Goal: Register for event/course

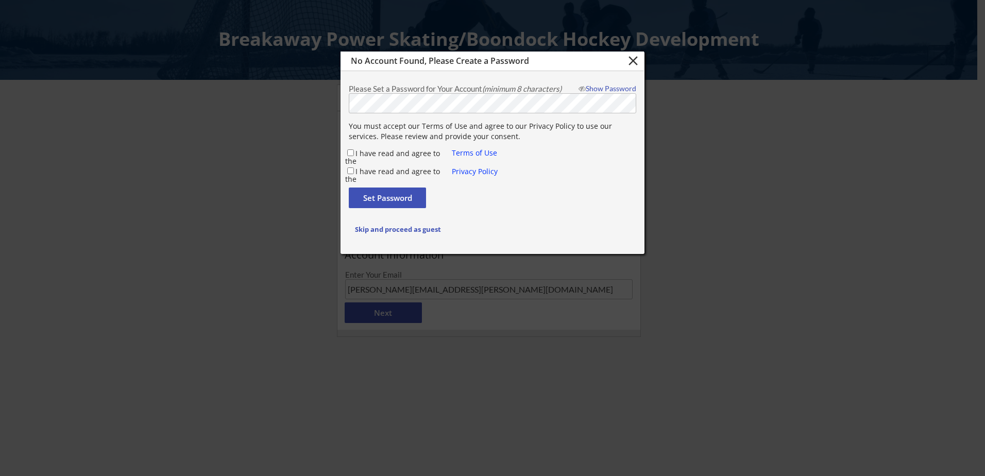
click at [612, 239] on div "Skip and proceed as guest" at bounding box center [492, 227] width 303 height 26
click at [267, 100] on body "Breakaway Power Skating/Boondock Hockey Development 1 Organizer Info 2 Registra…" at bounding box center [492, 238] width 985 height 476
click at [629, 62] on button "close" at bounding box center [632, 60] width 17 height 15
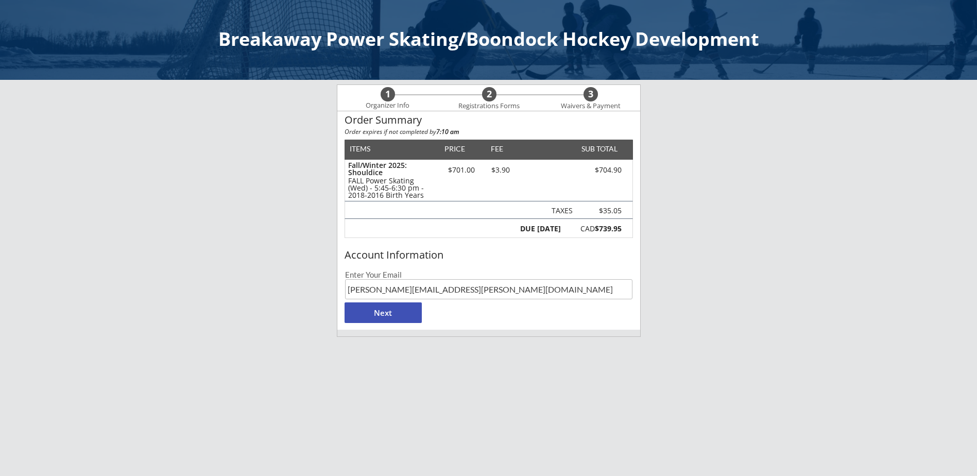
click at [886, 297] on div "Breakaway Power Skating/Boondock Hockey Development 1 Organizer Info 2 Registra…" at bounding box center [488, 314] width 977 height 628
click at [392, 318] on button "Next" at bounding box center [383, 312] width 77 height 21
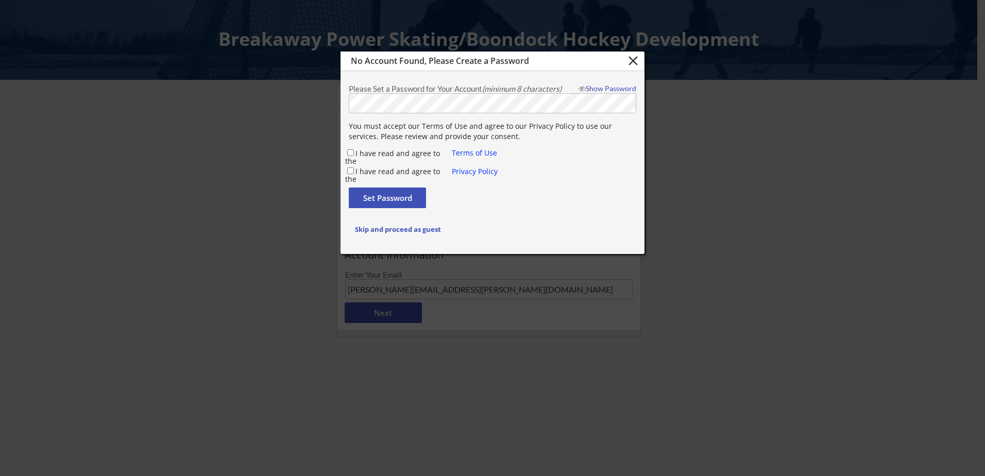
drag, startPoint x: 566, startPoint y: 249, endPoint x: 560, endPoint y: 235, distance: 15.0
click at [566, 249] on div "No Account Found, Please Create a Password close Please Set a Password for Your…" at bounding box center [493, 153] width 304 height 202
click at [374, 154] on label "I have read and agree to the" at bounding box center [392, 157] width 95 height 18
click at [354, 154] on input "I have read and agree to the" at bounding box center [350, 152] width 7 height 7
checkbox input "true"
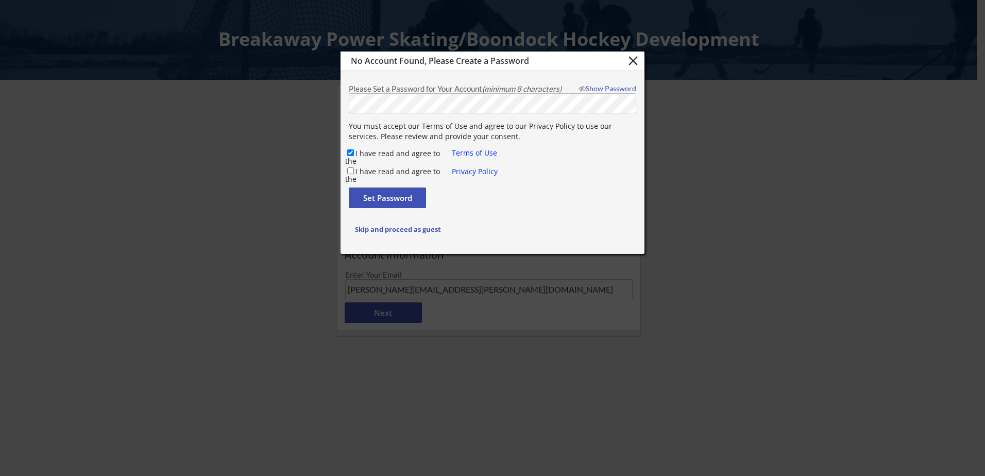
click at [349, 170] on input "I have read and agree to the" at bounding box center [350, 170] width 7 height 7
checkbox input "true"
click at [378, 204] on button "Set Password" at bounding box center [387, 198] width 77 height 21
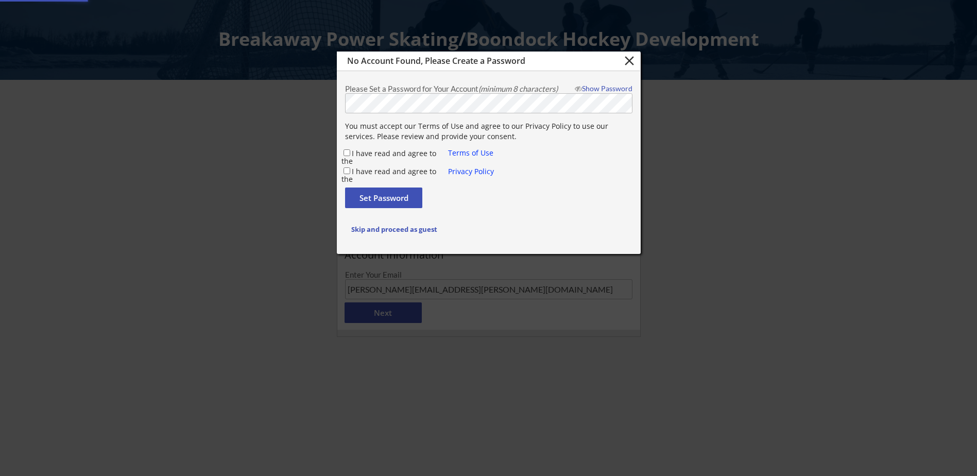
checkbox input "false"
click at [391, 200] on button "Set Password" at bounding box center [383, 198] width 77 height 21
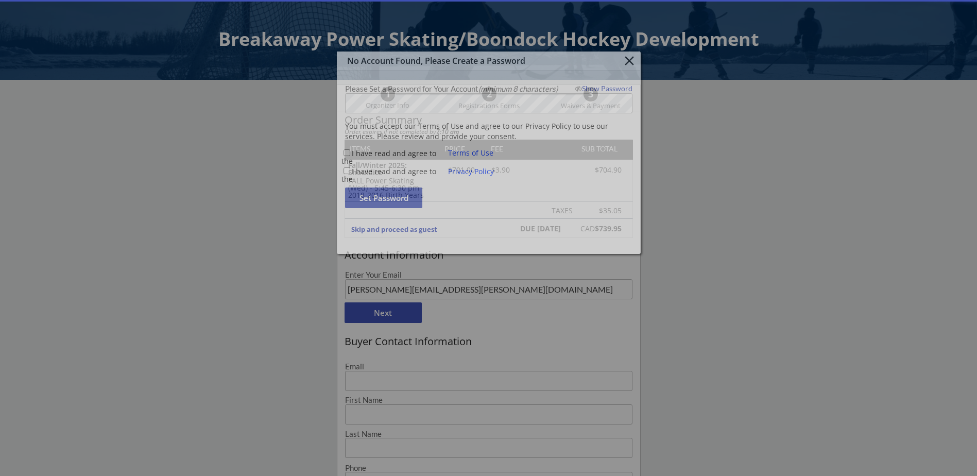
type input "[PERSON_NAME][EMAIL_ADDRESS][PERSON_NAME][DOMAIN_NAME]"
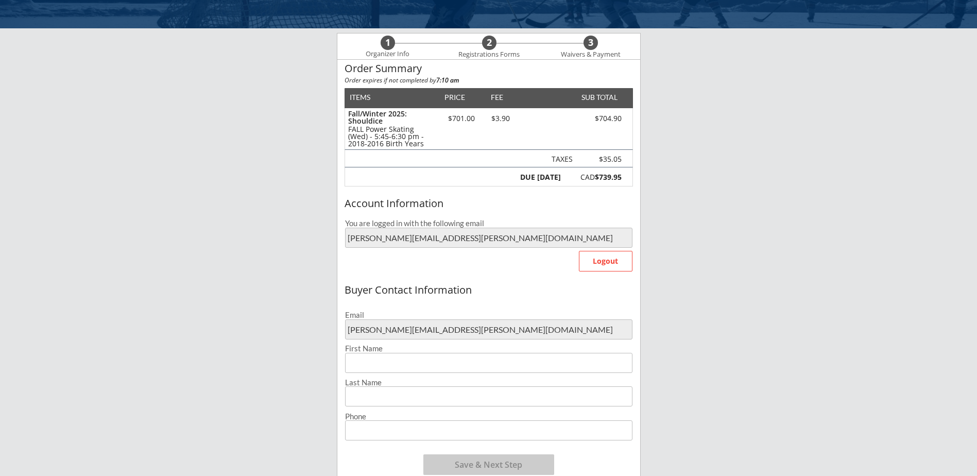
scroll to position [103, 0]
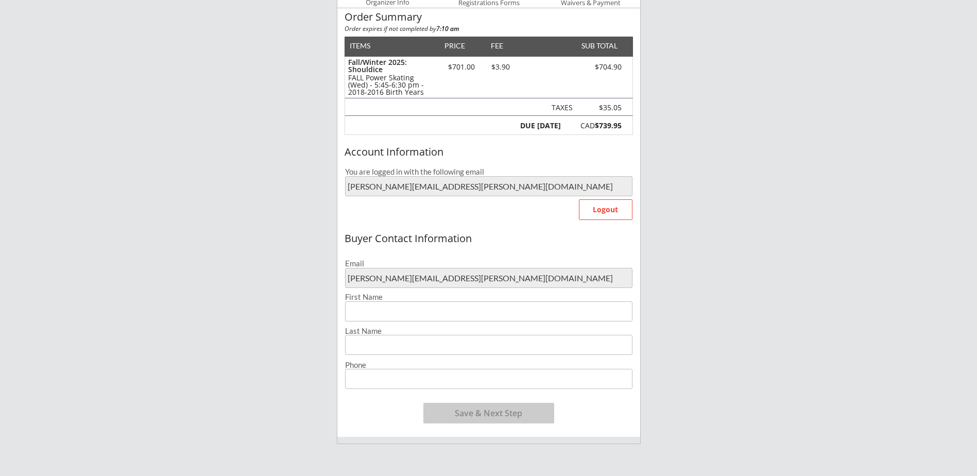
click at [476, 305] on input "input" at bounding box center [488, 311] width 287 height 20
type input "[PERSON_NAME]"
type input "[PHONE_NUMBER]"
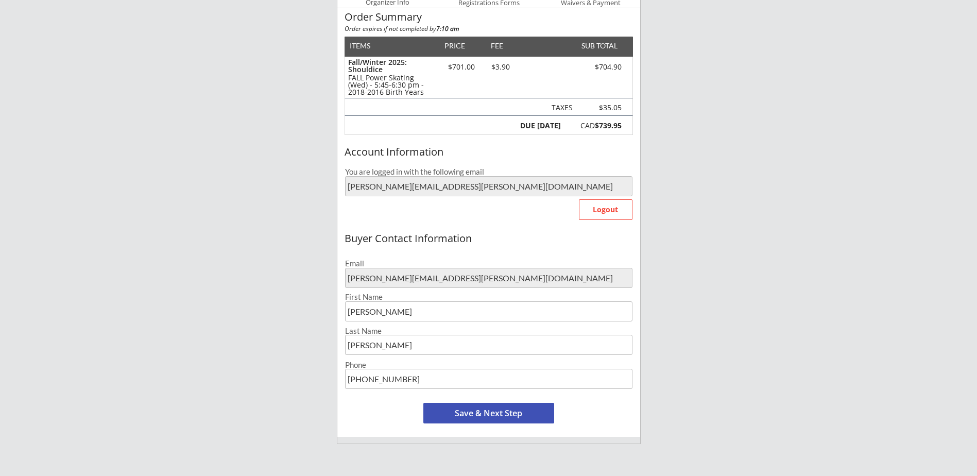
click at [797, 346] on div "Breakaway Power Skating/Boondock Hockey Development 1 Organizer Info 2 Registra…" at bounding box center [488, 316] width 977 height 838
click at [499, 412] on button "Save & Next Step" at bounding box center [488, 413] width 131 height 21
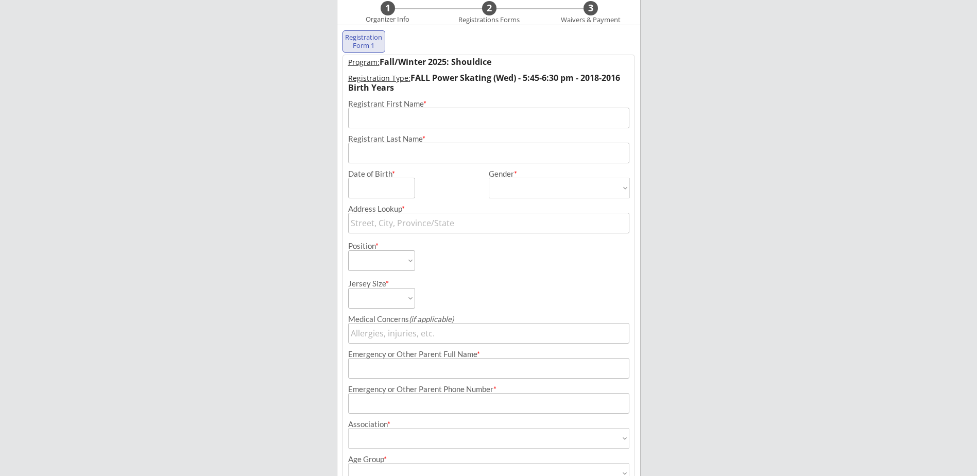
scroll to position [74, 0]
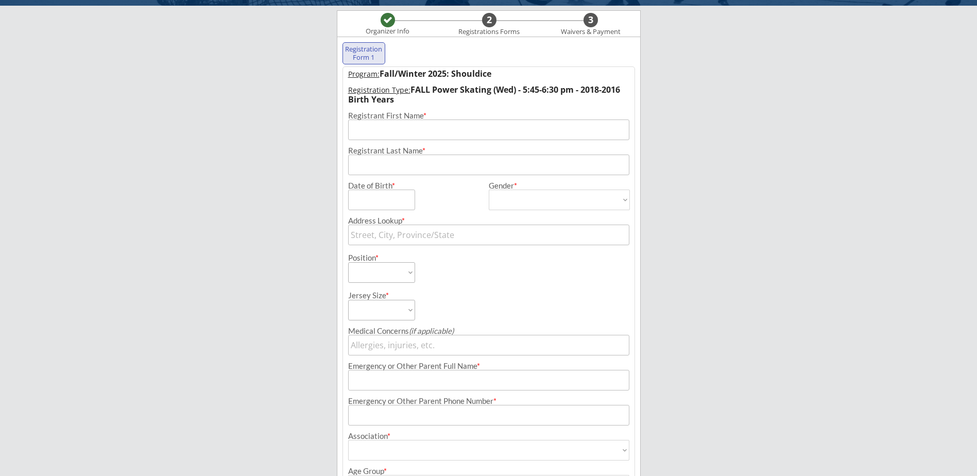
click at [389, 128] on input "input" at bounding box center [488, 130] width 281 height 21
type input "Lochlan"
click at [400, 168] on input "input" at bounding box center [488, 165] width 281 height 21
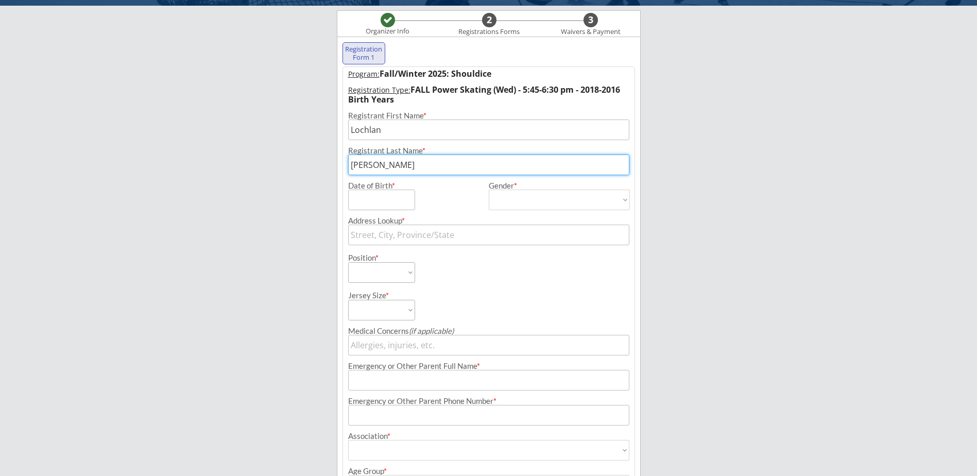
type input "[PERSON_NAME]"
click at [362, 198] on input "input" at bounding box center [381, 200] width 67 height 21
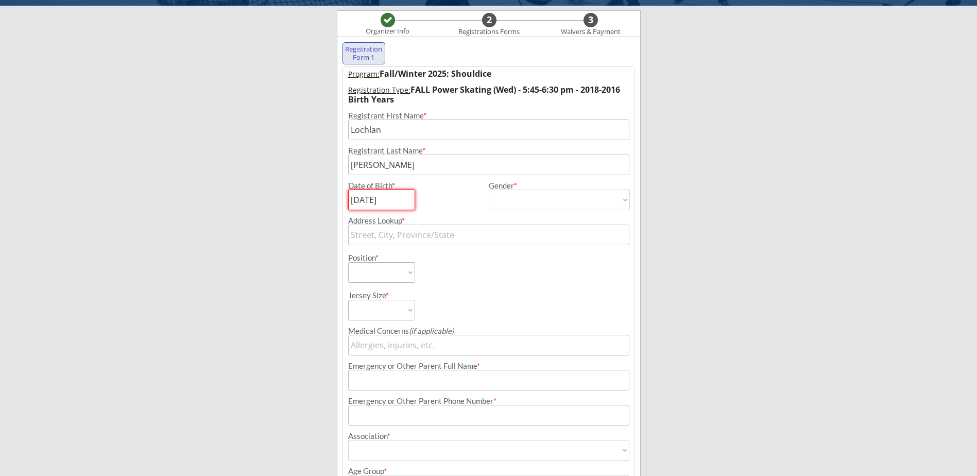
type input "[DATE]"
click at [525, 195] on select "[DEMOGRAPHIC_DATA] [DEMOGRAPHIC_DATA]" at bounding box center [559, 200] width 141 height 21
select select ""[DEMOGRAPHIC_DATA]""
click at [489, 190] on select "[DEMOGRAPHIC_DATA] [DEMOGRAPHIC_DATA]" at bounding box center [559, 200] width 141 height 21
type input "[DEMOGRAPHIC_DATA]"
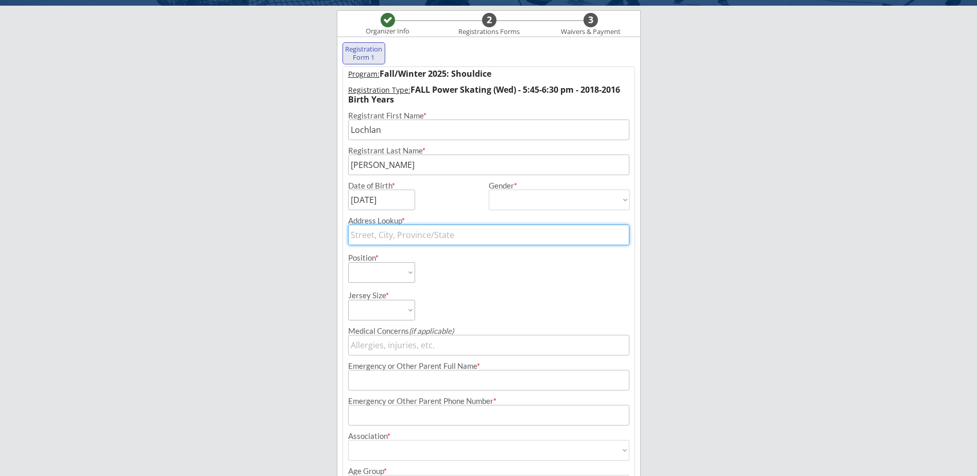
click at [462, 236] on input "text" at bounding box center [488, 235] width 281 height 21
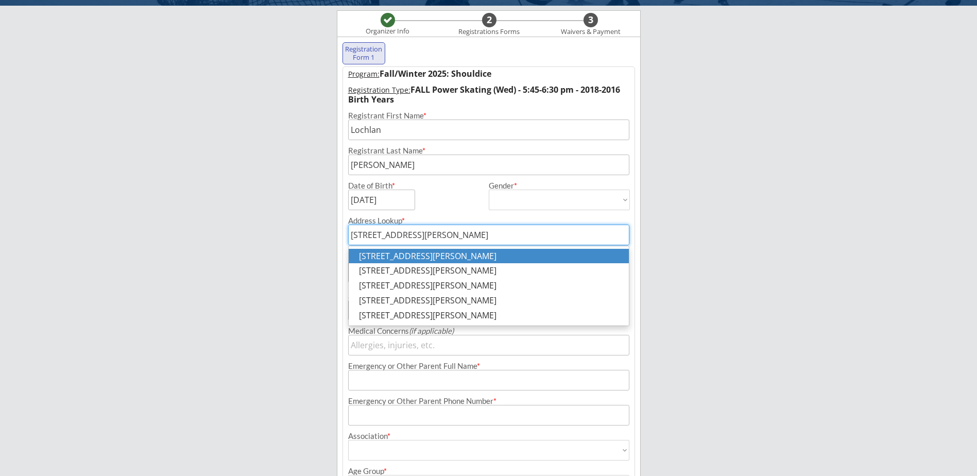
click at [516, 257] on p "[STREET_ADDRESS][PERSON_NAME]" at bounding box center [489, 256] width 280 height 15
type input "[STREET_ADDRESS][PERSON_NAME]"
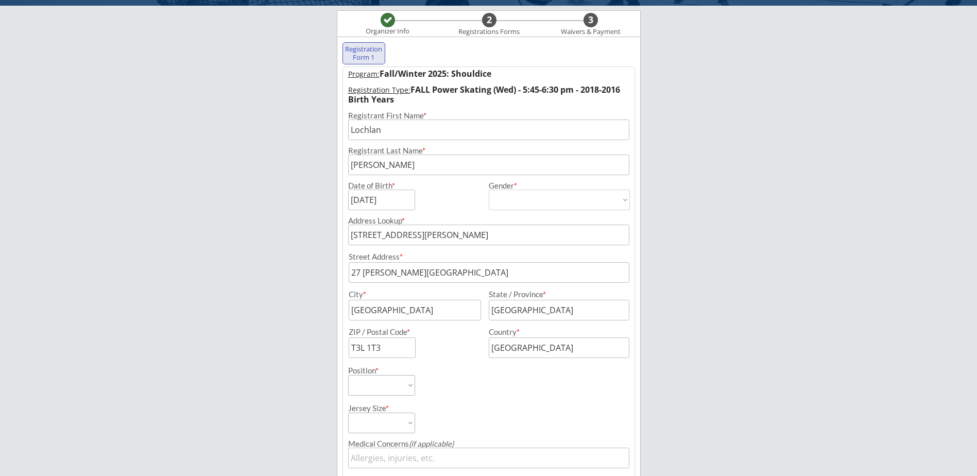
scroll to position [126, 0]
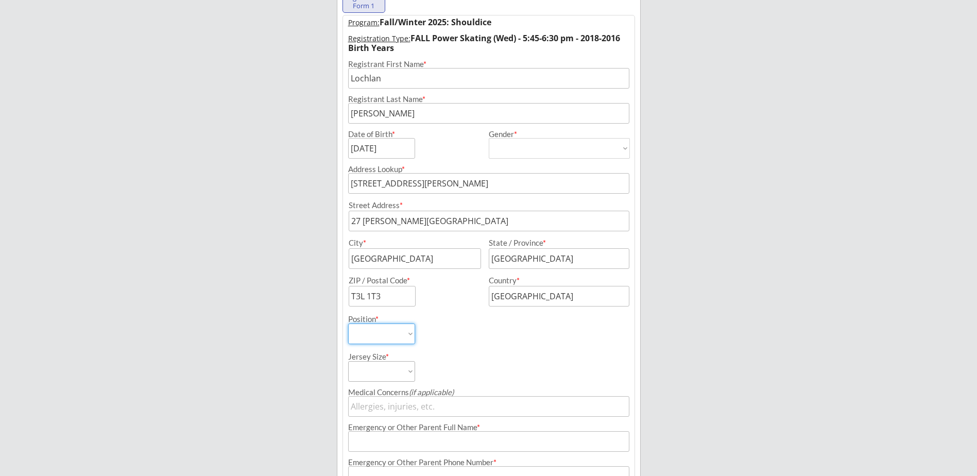
click at [411, 340] on select "Forward Defense Goalie" at bounding box center [381, 334] width 67 height 21
select select ""Forward""
click at [348, 324] on select "Forward Defense Goalie" at bounding box center [381, 334] width 67 height 21
click at [409, 369] on select "Youth S Youth M Youth L Youth XL Adult S Adult M Adult L Adult XL" at bounding box center [381, 371] width 67 height 21
click at [795, 362] on div "Breakaway Power Skating/Boondock Hockey Development Organizer Info 2 Registrati…" at bounding box center [488, 279] width 977 height 810
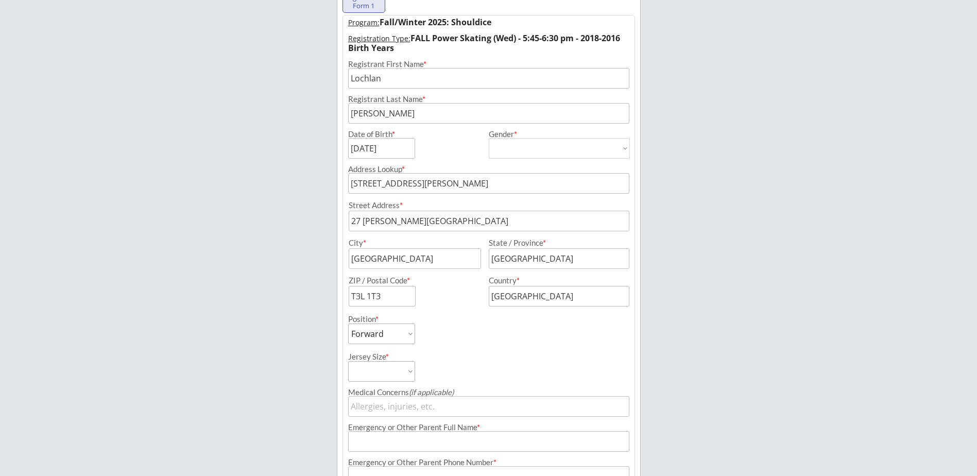
click at [413, 375] on select "Youth S Youth M Youth L Youth XL Adult S Adult M Adult L Adult XL" at bounding box center [381, 371] width 67 height 21
click at [528, 366] on div "Jersey Size * Youth S Youth M Youth L Youth XL Adult S Adult M Adult L Adult XL" at bounding box center [489, 363] width 292 height 38
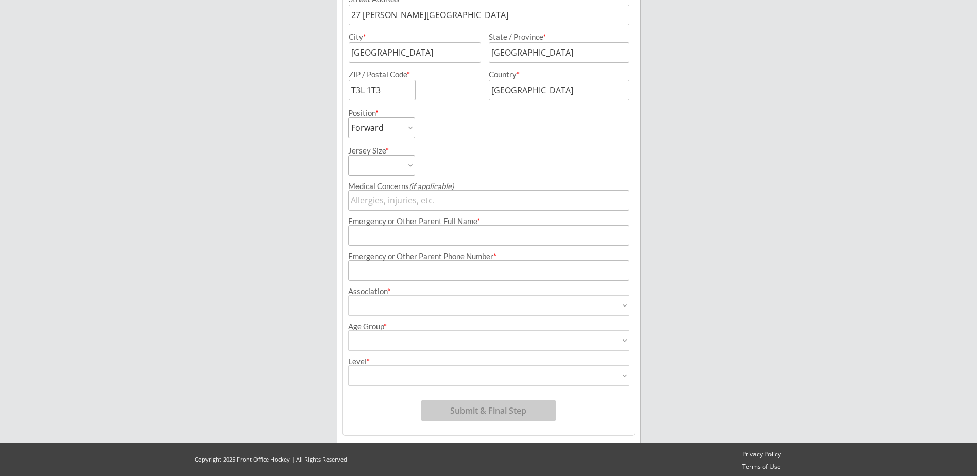
scroll to position [280, 0]
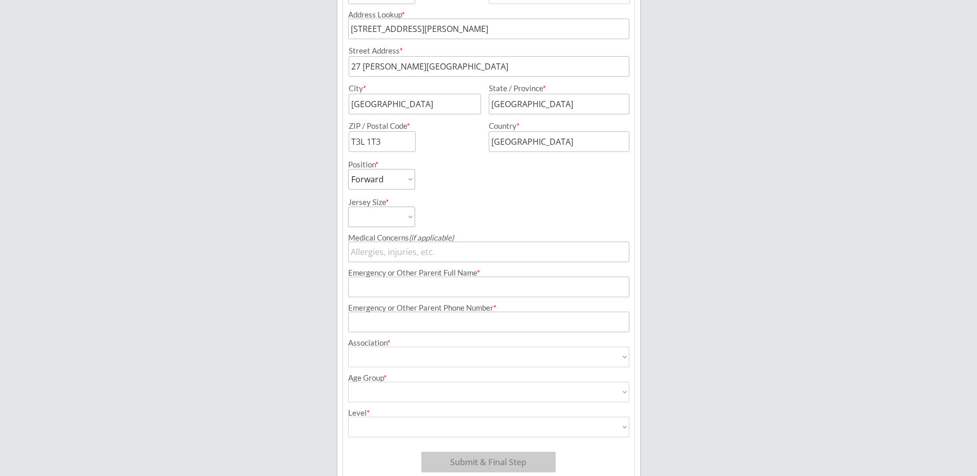
click at [626, 352] on select "Airdrie Blackfoot Hockey Association Bow River Bruins Bow Valley Hockey Society…" at bounding box center [488, 357] width 281 height 21
select select ""Bow River Bruins""
click at [348, 347] on select "Airdrie Blackfoot Hockey Association Bow River Bruins Bow Valley Hockey Society…" at bounding box center [488, 357] width 281 height 21
type input "Bow River Bruins"
click at [764, 330] on div "Breakaway Power Skating/Boondock Hockey Development Organizer Info 2 Registrati…" at bounding box center [488, 125] width 977 height 810
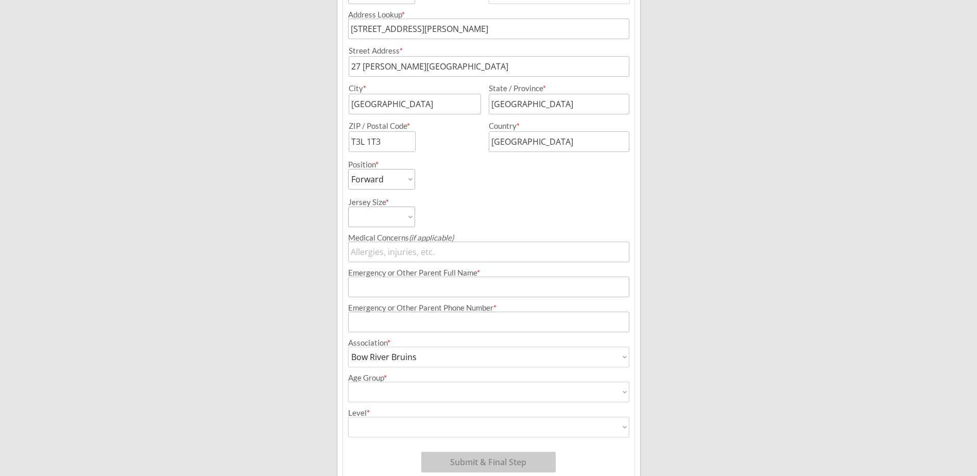
click at [525, 393] on select "House League U7 U9 U11 U13 U15 U16 U18 U21 College/University Active Start U10 …" at bounding box center [488, 392] width 281 height 21
select select ""U9""
click at [348, 382] on select "House League U7 U9 U11 U13 U15 U16 U18 U21 College/University Active Start U10 …" at bounding box center [488, 392] width 281 height 21
type input "U9"
click at [732, 343] on div "Breakaway Power Skating/Boondock Hockey Development Organizer Info 2 Registrati…" at bounding box center [488, 125] width 977 height 810
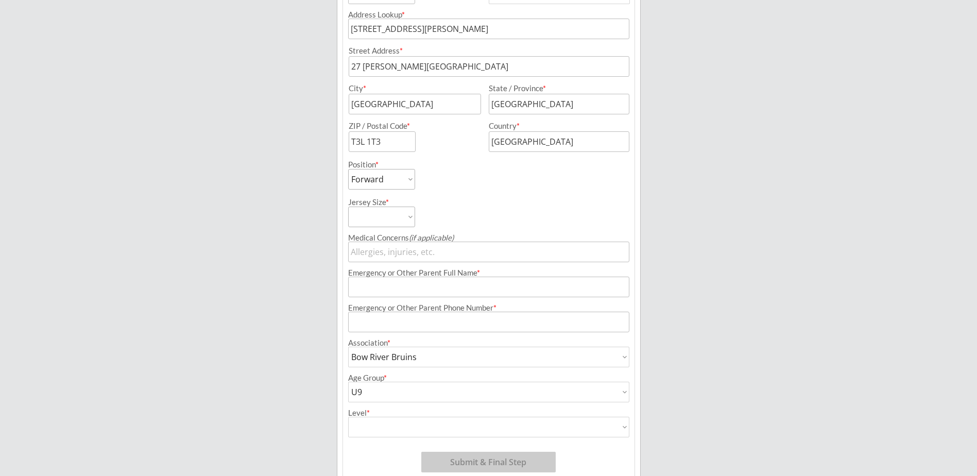
click at [621, 431] on select "Division 1 Division 2 Division 3 Division 4 Division 5 Division 6 Division 7 AA…" at bounding box center [488, 427] width 281 height 21
select select ""Not Applicable ""
click at [348, 417] on select "Division 1 Division 2 Division 3 Division 4 Division 5 Division 6 Division 7 AA…" at bounding box center [488, 427] width 281 height 21
type input "Not Applicable"
click at [627, 428] on select "Division 1 Division 2 Division 3 Division 4 Division 5 Division 6 Division 7 AA…" at bounding box center [488, 427] width 281 height 21
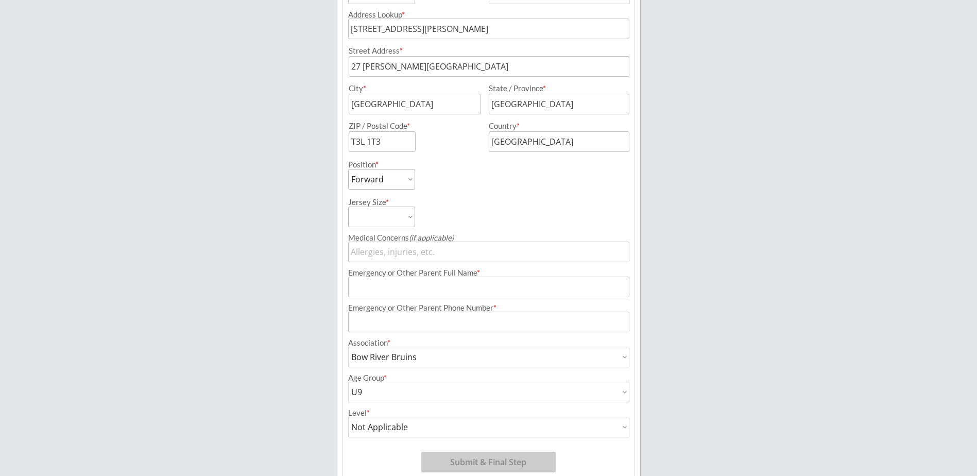
click at [768, 341] on div "Breakaway Power Skating/Boondock Hockey Development Organizer Info 2 Registrati…" at bounding box center [488, 125] width 977 height 810
click at [481, 321] on input "input" at bounding box center [488, 322] width 281 height 21
click at [410, 251] on input "input" at bounding box center [488, 252] width 281 height 21
type input "N"
click at [418, 290] on input "input" at bounding box center [488, 287] width 281 height 21
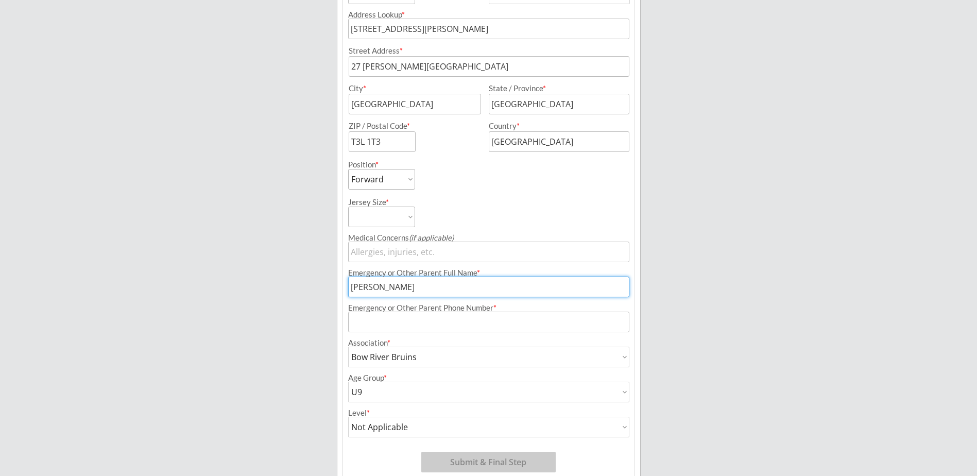
type input "[PERSON_NAME]"
type input "[PHONE_NUMBER]"
click at [716, 368] on div "Breakaway Power Skating/Boondock Hockey Development Organizer Info 2 Registrati…" at bounding box center [488, 125] width 977 height 810
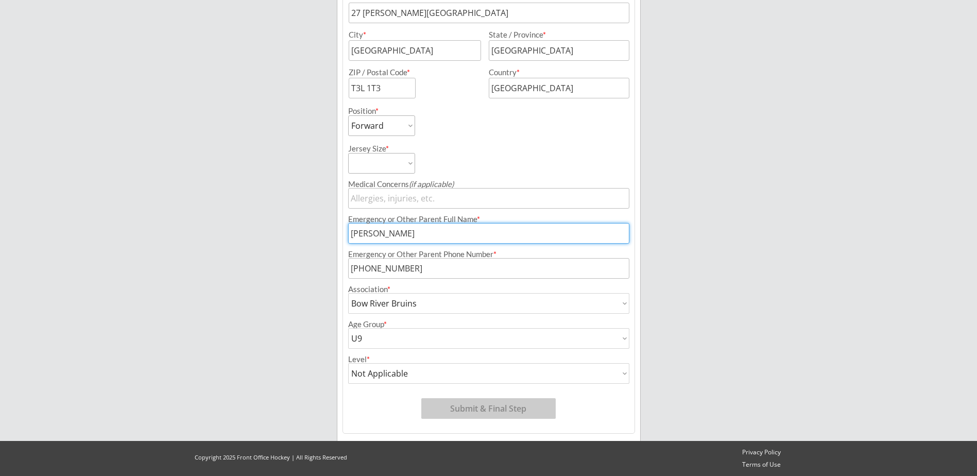
scroll to position [231, 0]
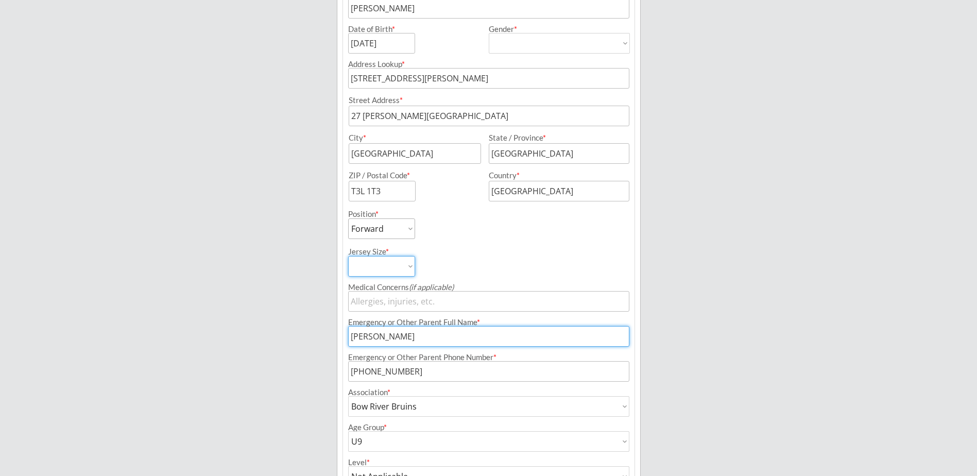
click at [412, 268] on select "Youth S Youth M Youth L Youth XL Adult S Adult M Adult L Adult XL" at bounding box center [381, 266] width 67 height 21
click at [887, 337] on div "Breakaway Power Skating/Boondock Hockey Development Organizer Info 2 Registrati…" at bounding box center [488, 174] width 977 height 810
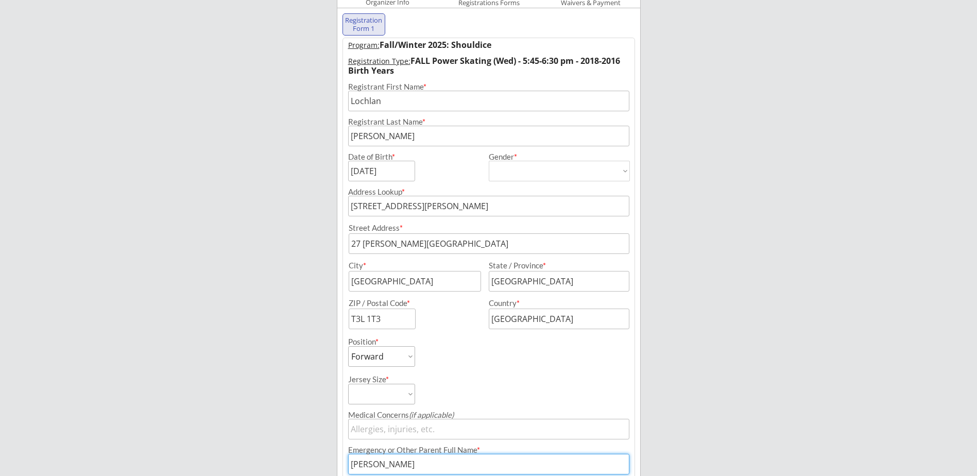
scroll to position [206, 0]
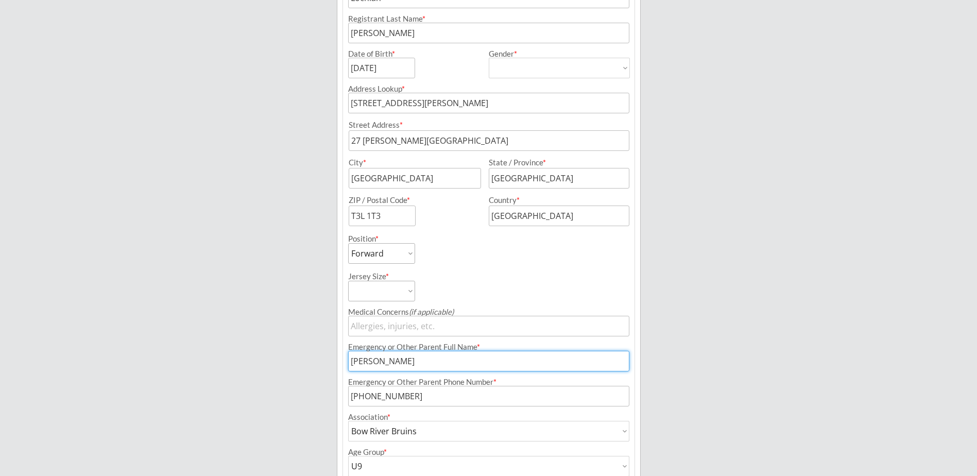
click at [413, 292] on select "Youth S Youth M Youth L Youth XL Adult S Adult M Adult L Adult XL" at bounding box center [381, 291] width 67 height 21
select select ""Youth M""
click at [348, 281] on select "Youth S Youth M Youth L Youth XL Adult S Adult M Adult L Adult XL" at bounding box center [381, 291] width 67 height 21
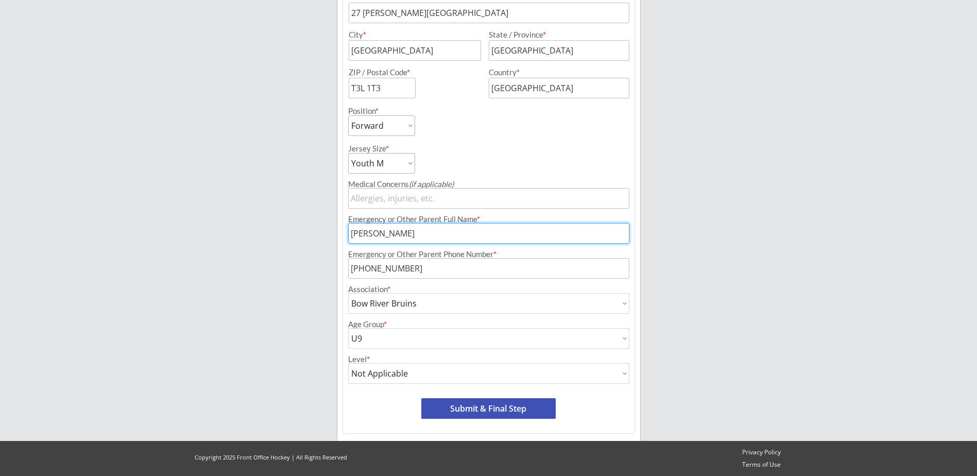
click at [512, 410] on button "Submit & Final Step" at bounding box center [488, 408] width 134 height 21
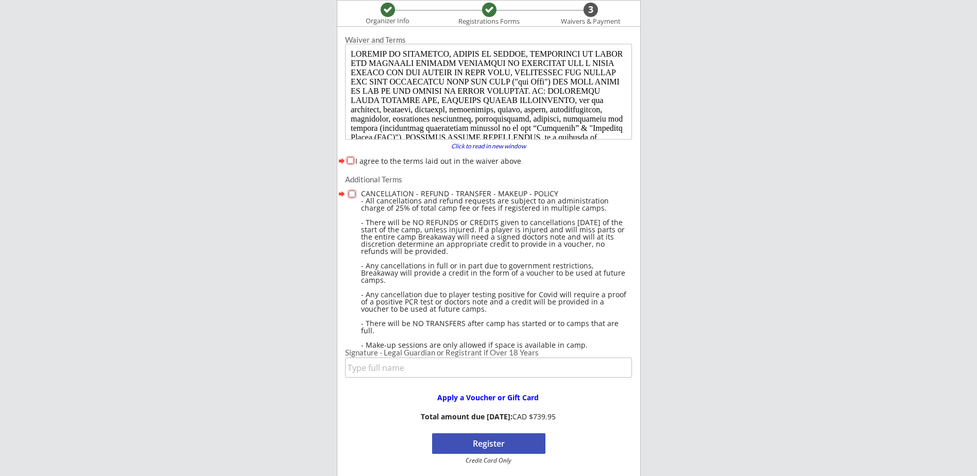
scroll to position [0, 0]
click at [357, 163] on label "I agree to the terms laid out in the waiver above" at bounding box center [438, 161] width 166 height 10
click at [354, 163] on input "I agree to the terms laid out in the waiver above" at bounding box center [350, 160] width 7 height 7
checkbox input "true"
click at [352, 194] on input "checkbox" at bounding box center [352, 194] width 7 height 7
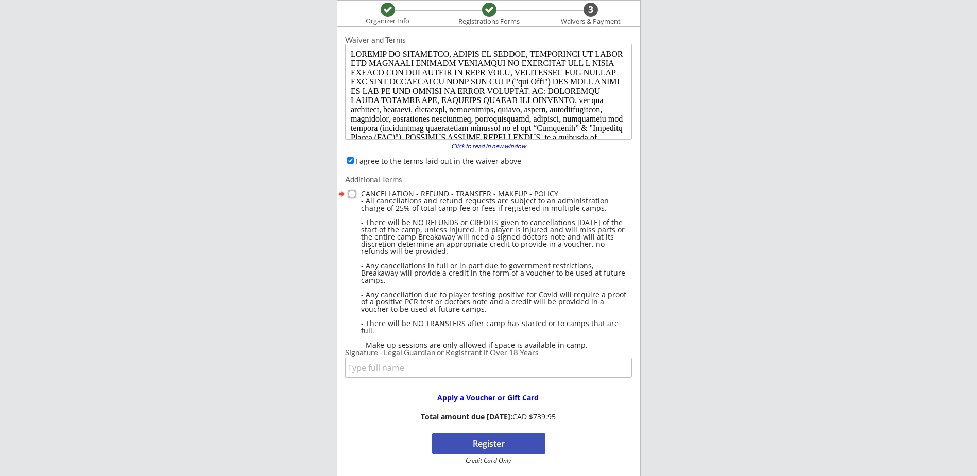
checkbox input "true"
click at [467, 375] on input "input" at bounding box center [488, 368] width 287 height 20
type input "[PERSON_NAME]"
click at [835, 350] on div "Breakaway Power Skating/Boondock Hockey Development Organizer Info Registration…" at bounding box center [488, 438] width 977 height 1044
click at [516, 447] on button "Pay & Register" at bounding box center [488, 443] width 113 height 21
